Goal: Task Accomplishment & Management: Manage account settings

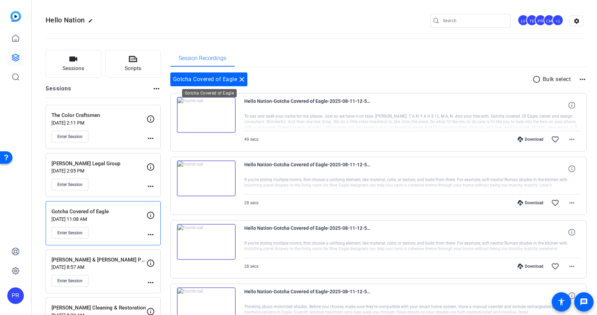
click at [242, 78] on mat-icon "close" at bounding box center [242, 79] width 8 height 8
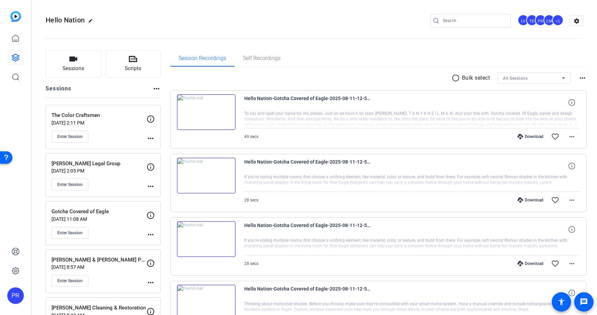
click at [115, 135] on div "Enter Session" at bounding box center [98, 137] width 95 height 12
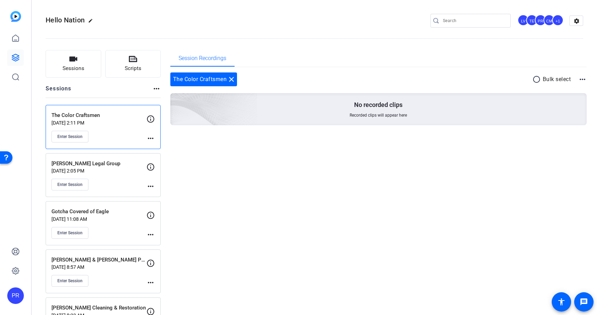
click at [117, 173] on p "[DATE] 2:05 PM" at bounding box center [98, 171] width 95 height 6
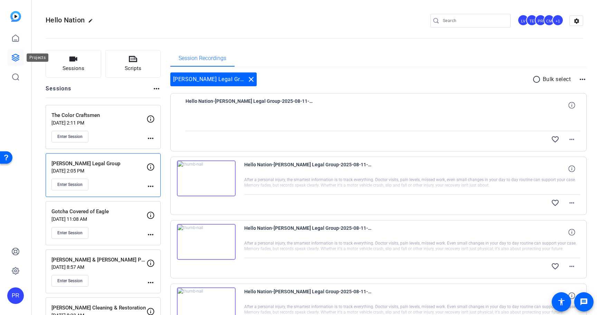
click at [14, 56] on icon at bounding box center [15, 58] width 8 height 8
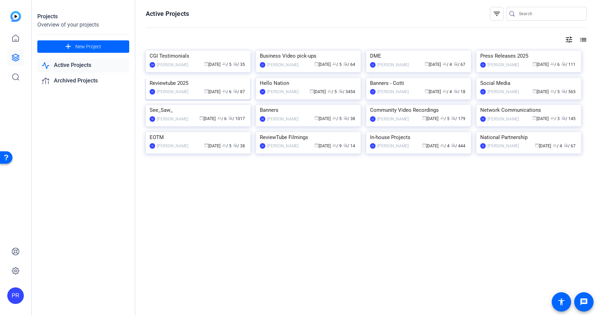
click at [210, 78] on img at bounding box center [198, 78] width 105 height 0
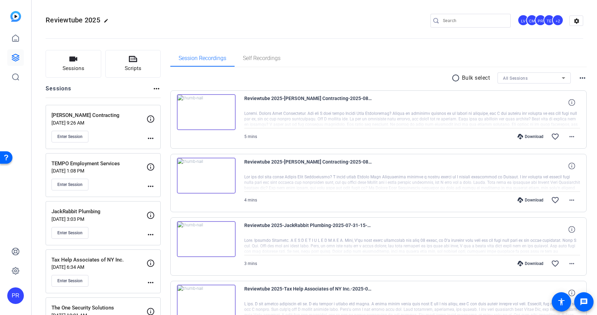
click at [125, 176] on div "TEMPO Employment Services [DATE] 1:08 PM Enter Session" at bounding box center [98, 175] width 95 height 31
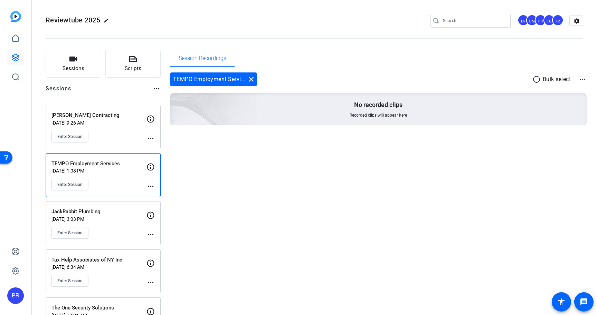
click at [152, 188] on mat-icon "more_horiz" at bounding box center [150, 186] width 8 height 8
click at [154, 195] on span "Edit Session" at bounding box center [167, 197] width 31 height 8
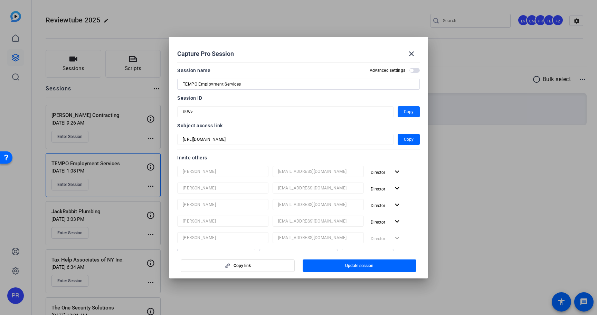
click at [409, 111] on span "Copy" at bounding box center [409, 112] width 10 height 8
click at [415, 52] on mat-icon "close" at bounding box center [411, 54] width 8 height 8
